Goal: Find specific page/section: Find specific page/section

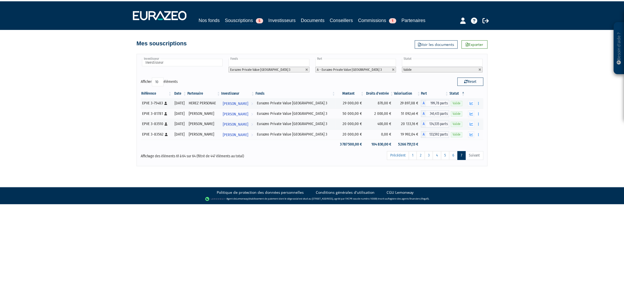
scroll to position [26, 0]
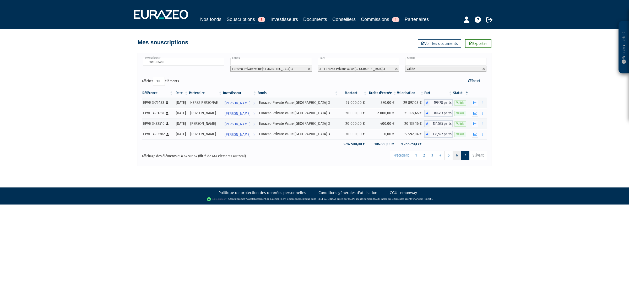
click at [457, 160] on link "6" at bounding box center [457, 155] width 9 height 9
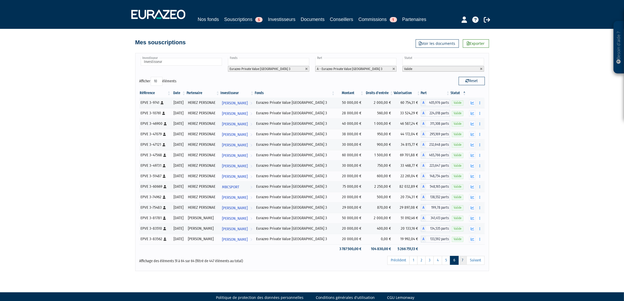
click at [465, 265] on link "7" at bounding box center [462, 260] width 8 height 9
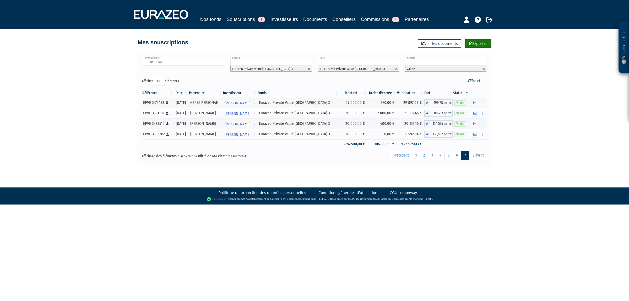
click at [472, 48] on link "Exporter" at bounding box center [478, 43] width 26 height 8
click at [455, 160] on link "6" at bounding box center [457, 155] width 9 height 9
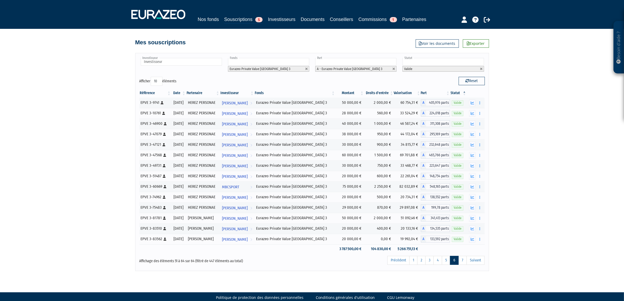
scroll to position [17, 0]
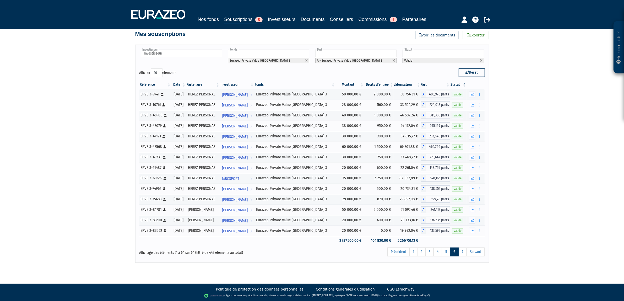
click at [180, 81] on th "Date" at bounding box center [178, 84] width 15 height 9
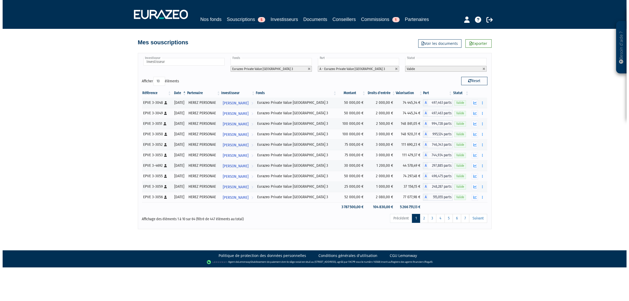
scroll to position [0, 0]
click at [450, 223] on link "5" at bounding box center [449, 218] width 8 height 9
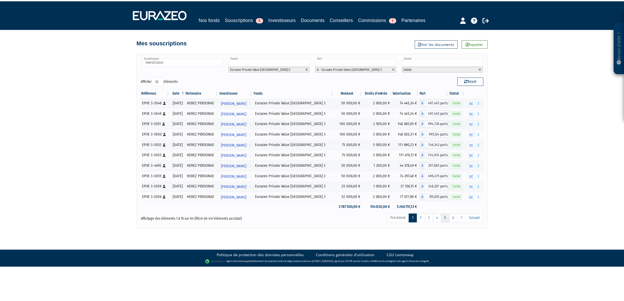
scroll to position [113, 0]
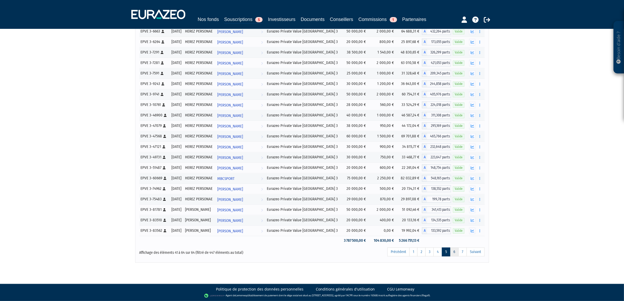
click at [455, 256] on link "6" at bounding box center [454, 251] width 9 height 9
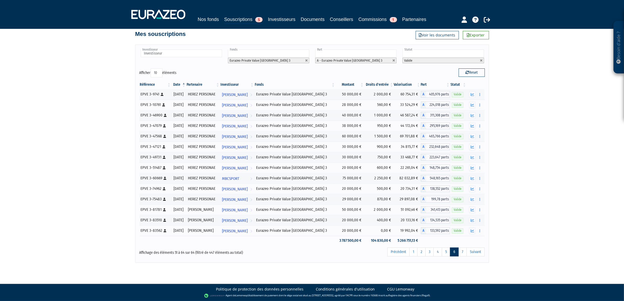
scroll to position [7, 0]
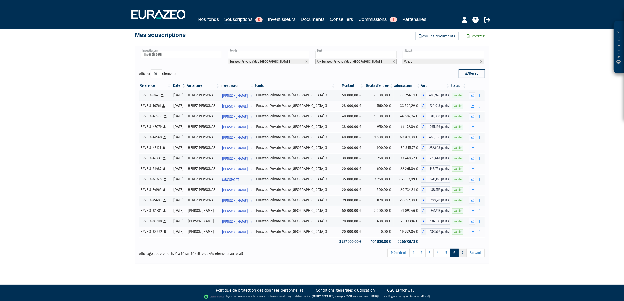
click at [464, 257] on link "7" at bounding box center [462, 252] width 8 height 9
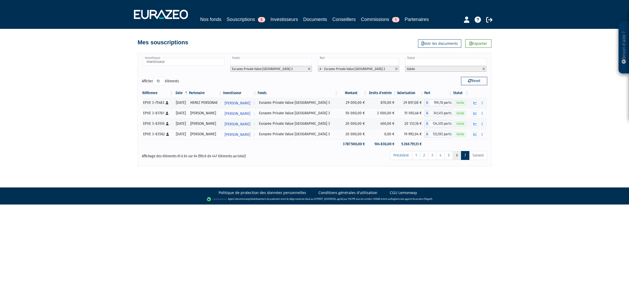
click at [455, 160] on link "6" at bounding box center [457, 155] width 9 height 9
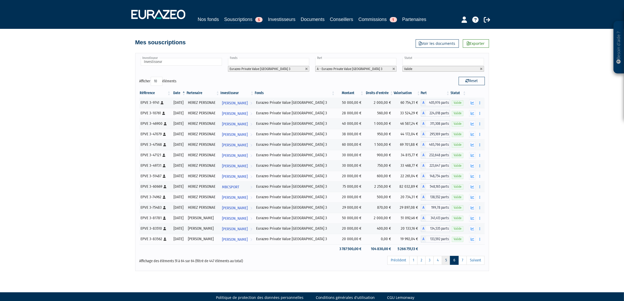
click at [446, 265] on link "5" at bounding box center [446, 260] width 8 height 9
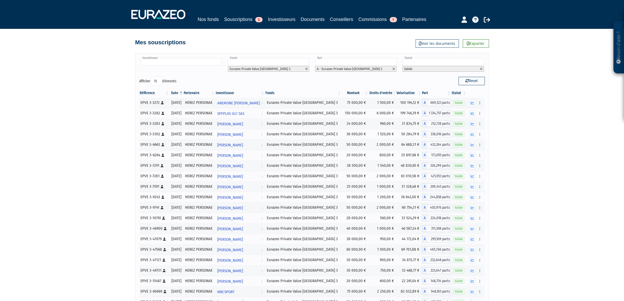
click at [181, 66] on input "text" at bounding box center [181, 62] width 81 height 8
type input "che"
click at [172, 73] on li "CHE NOA FREEDOM" at bounding box center [181, 70] width 83 height 7
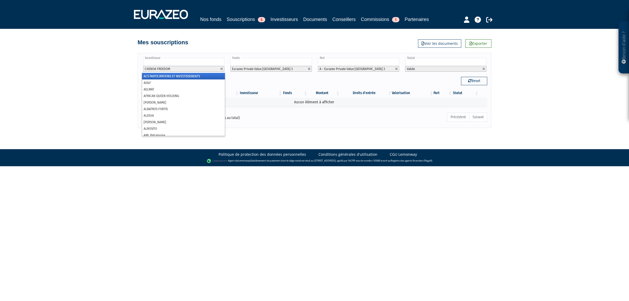
click at [212, 66] on input "text" at bounding box center [183, 62] width 81 height 8
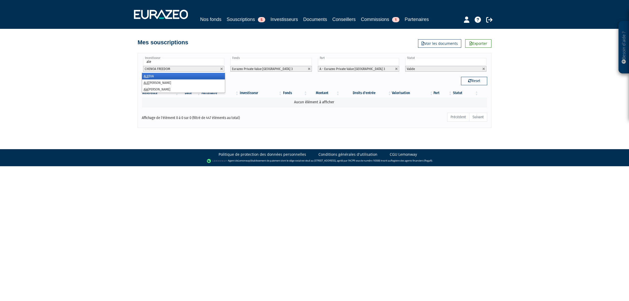
type input "ale"
click at [220, 71] on link at bounding box center [221, 68] width 3 height 3
type input "Investisseur"
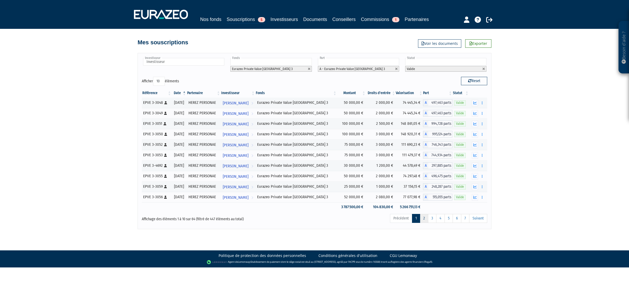
click at [424, 223] on link "2" at bounding box center [424, 218] width 8 height 9
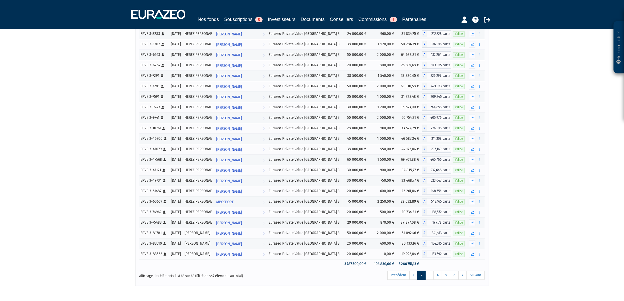
scroll to position [405, 0]
click at [430, 279] on link "3" at bounding box center [429, 274] width 8 height 9
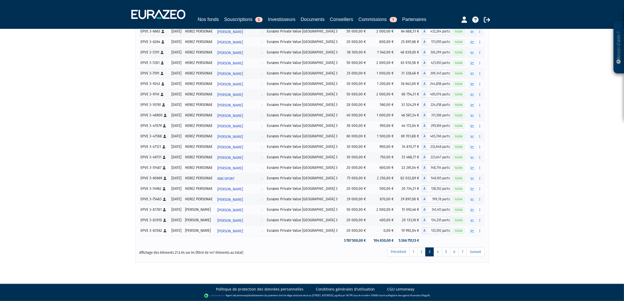
scroll to position [326, 0]
